Goal: Information Seeking & Learning: Learn about a topic

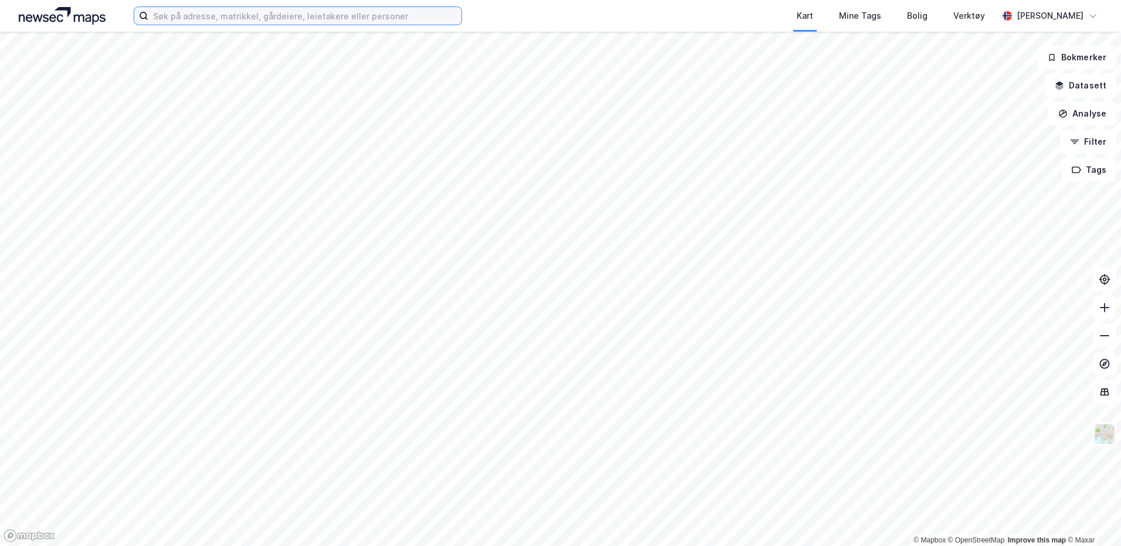
click at [278, 21] on input at bounding box center [304, 16] width 313 height 18
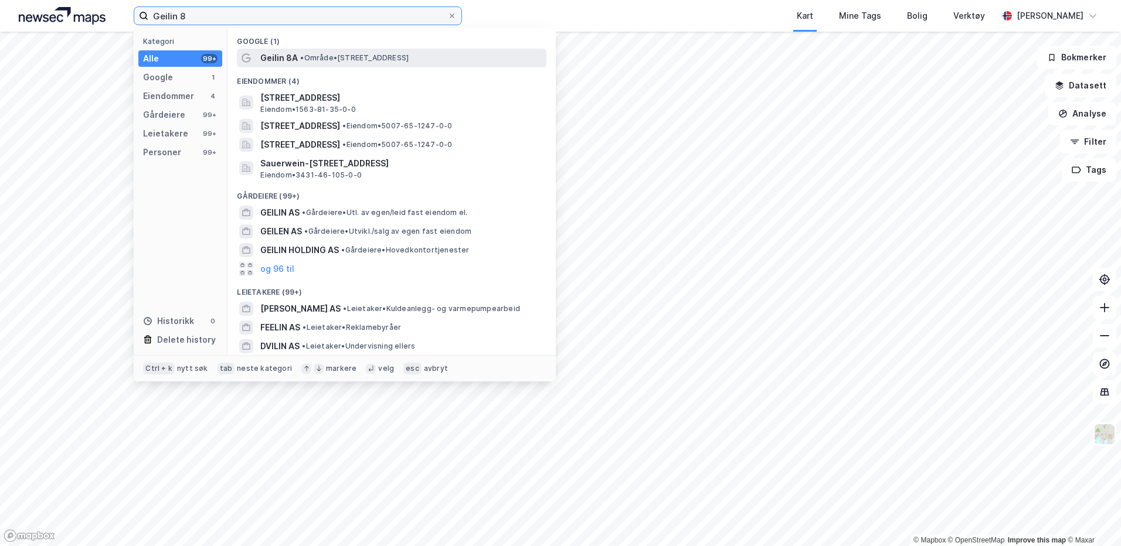
type input "Geilin 8"
click at [343, 56] on span "• Område • Geilin 8A, 7804 [GEOGRAPHIC_DATA]" at bounding box center [354, 57] width 108 height 9
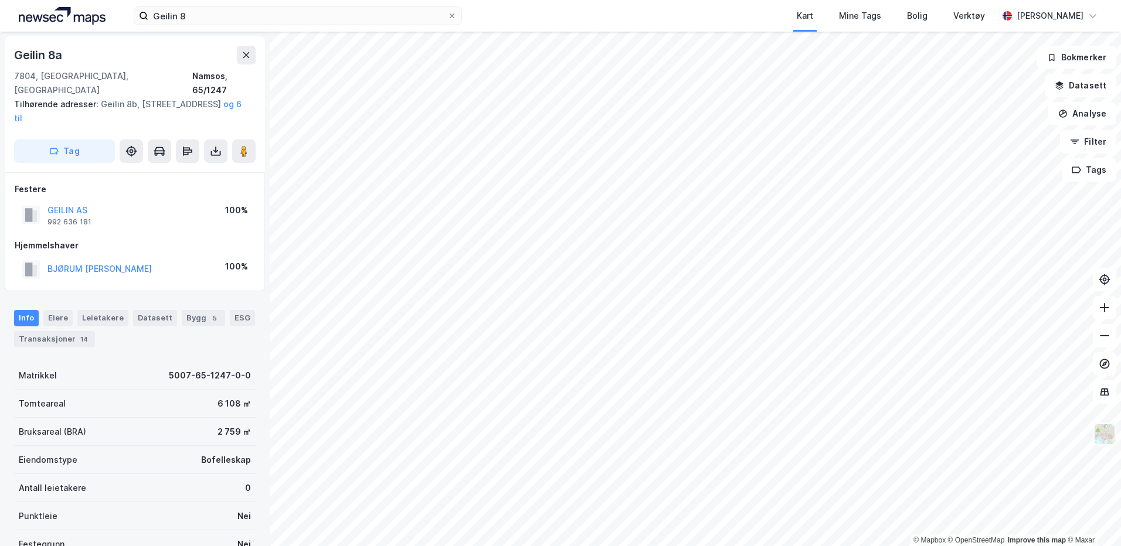
click at [1102, 444] on img at bounding box center [1104, 434] width 22 height 22
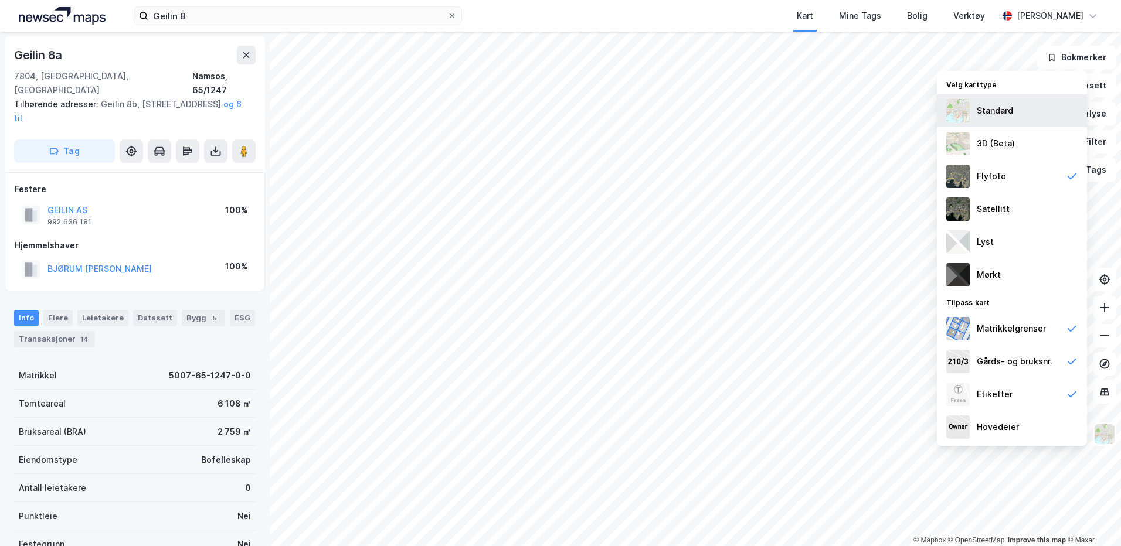
click at [1032, 114] on div "Standard" at bounding box center [1012, 110] width 150 height 33
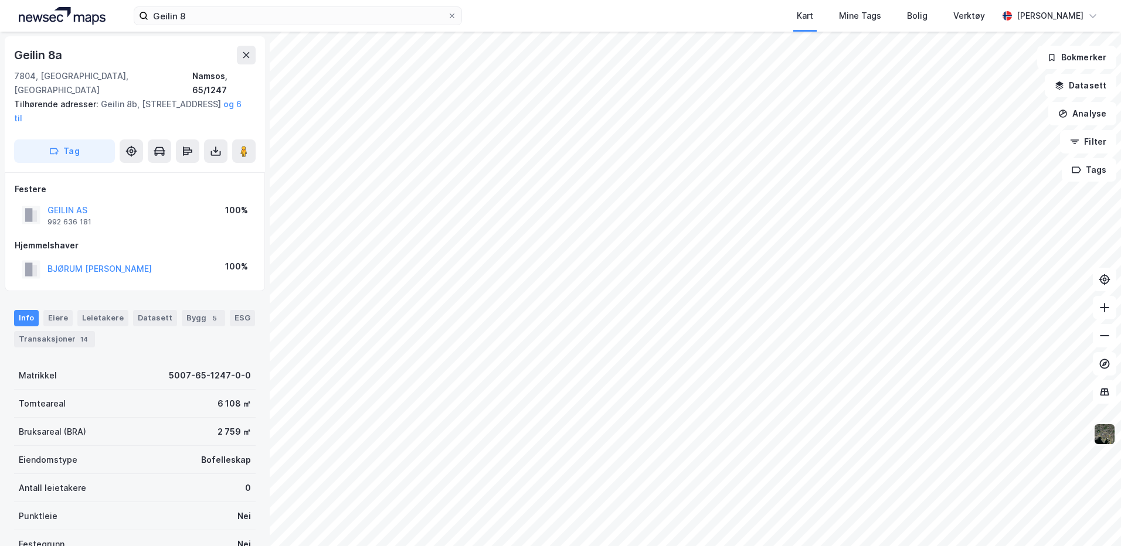
click at [1112, 437] on img at bounding box center [1104, 434] width 22 height 22
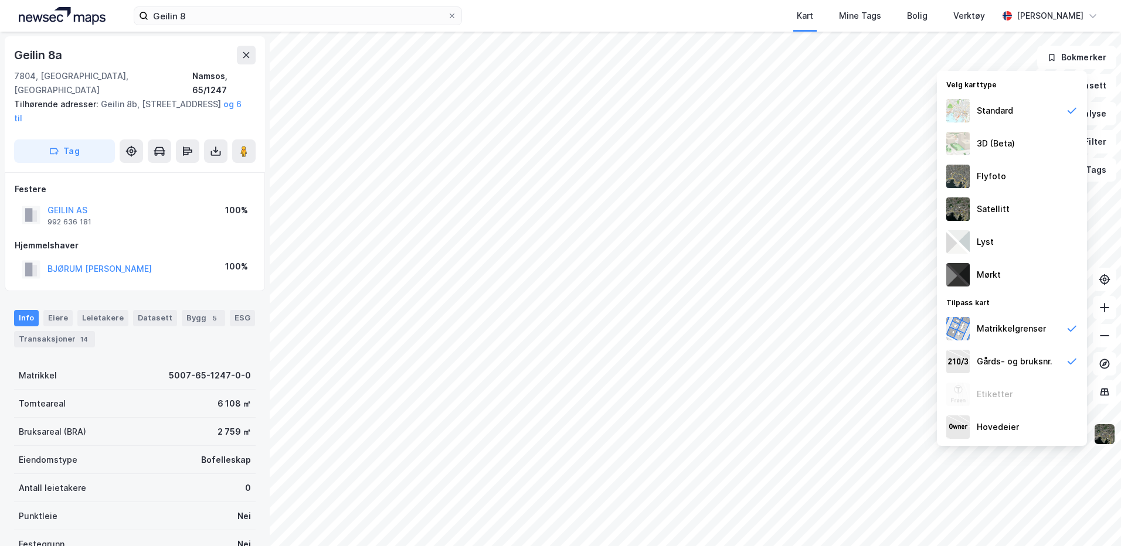
click at [1112, 437] on img at bounding box center [1104, 434] width 22 height 22
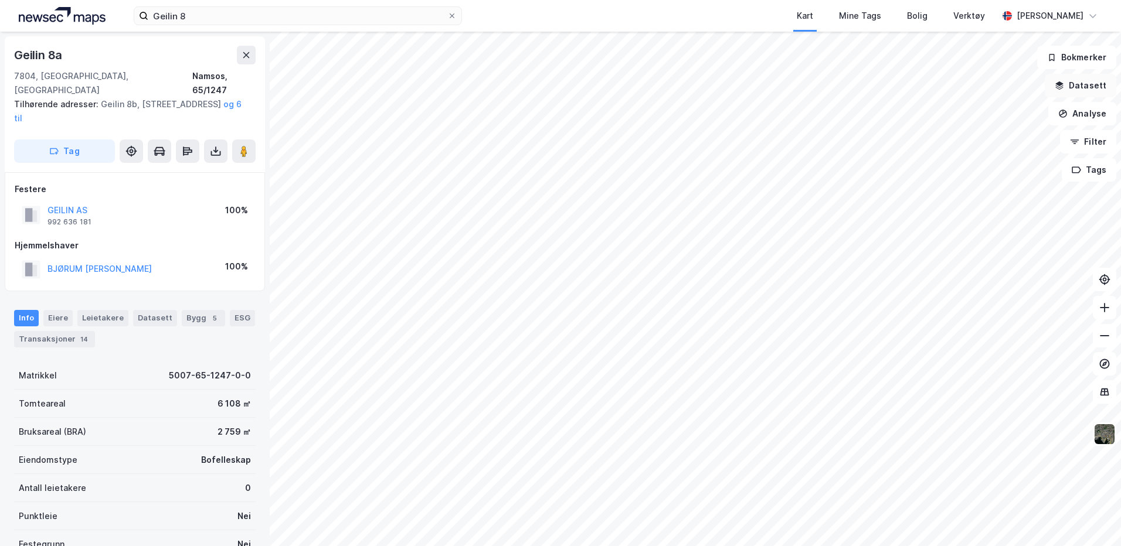
click at [1090, 83] on button "Datasett" at bounding box center [1080, 85] width 72 height 23
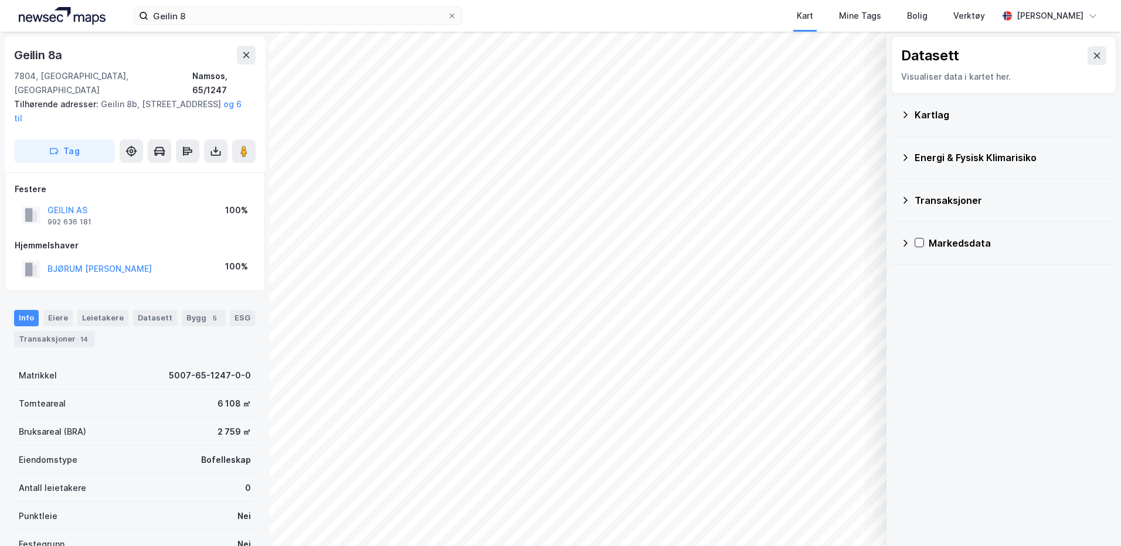
click at [907, 115] on icon at bounding box center [904, 114] width 9 height 9
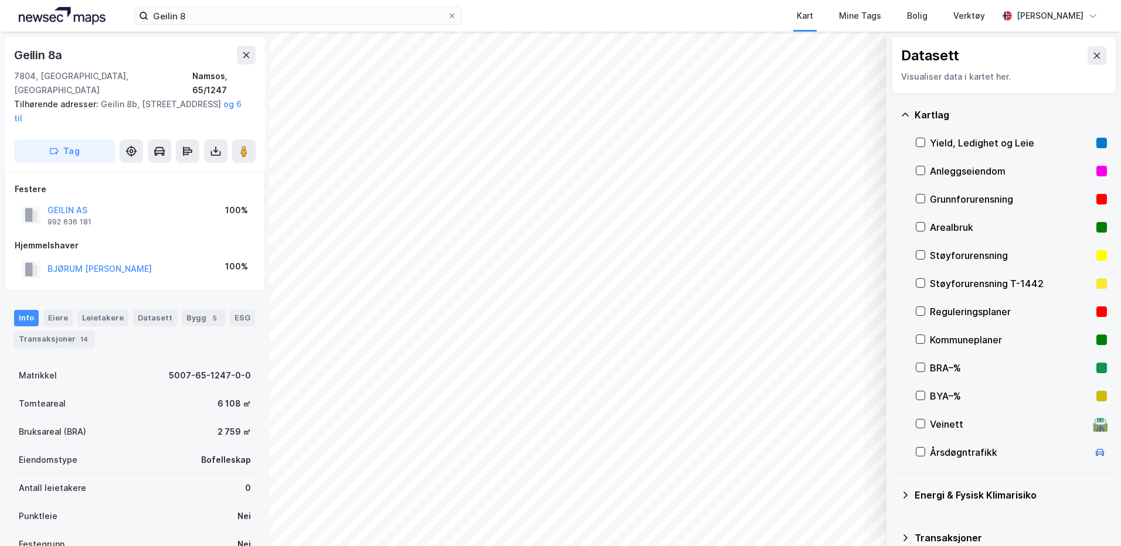
click at [925, 312] on div "Reguleringsplaner" at bounding box center [1010, 312] width 191 height 28
click at [920, 176] on div at bounding box center [919, 171] width 9 height 10
